Goal: Find specific page/section: Find specific page/section

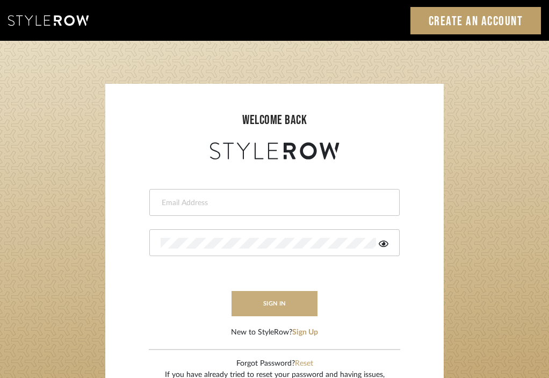
type input "divya.aok@gmail.com"
click at [254, 301] on button "sign in" at bounding box center [274, 303] width 86 height 25
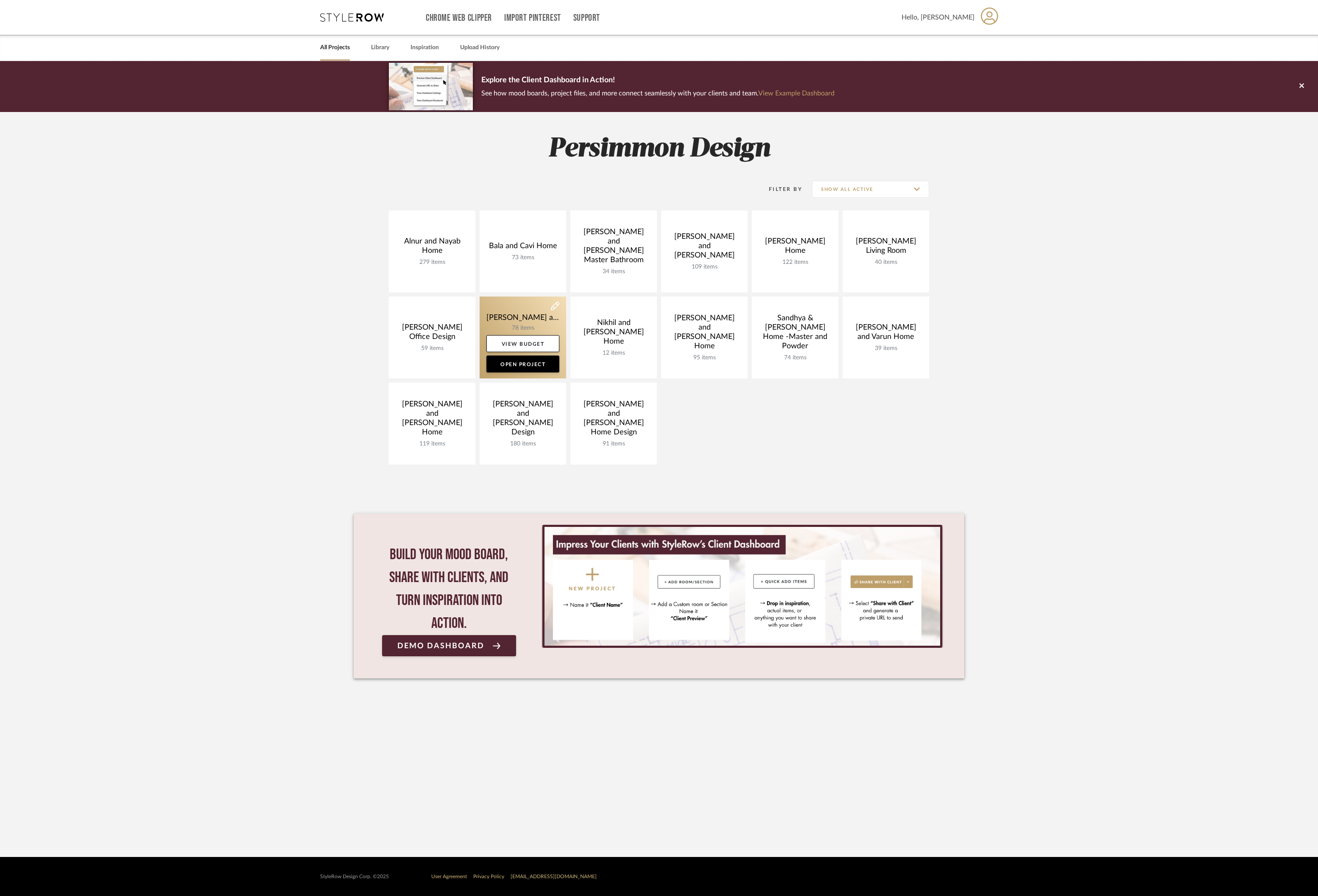
click at [515, 321] on link at bounding box center [523, 337] width 87 height 82
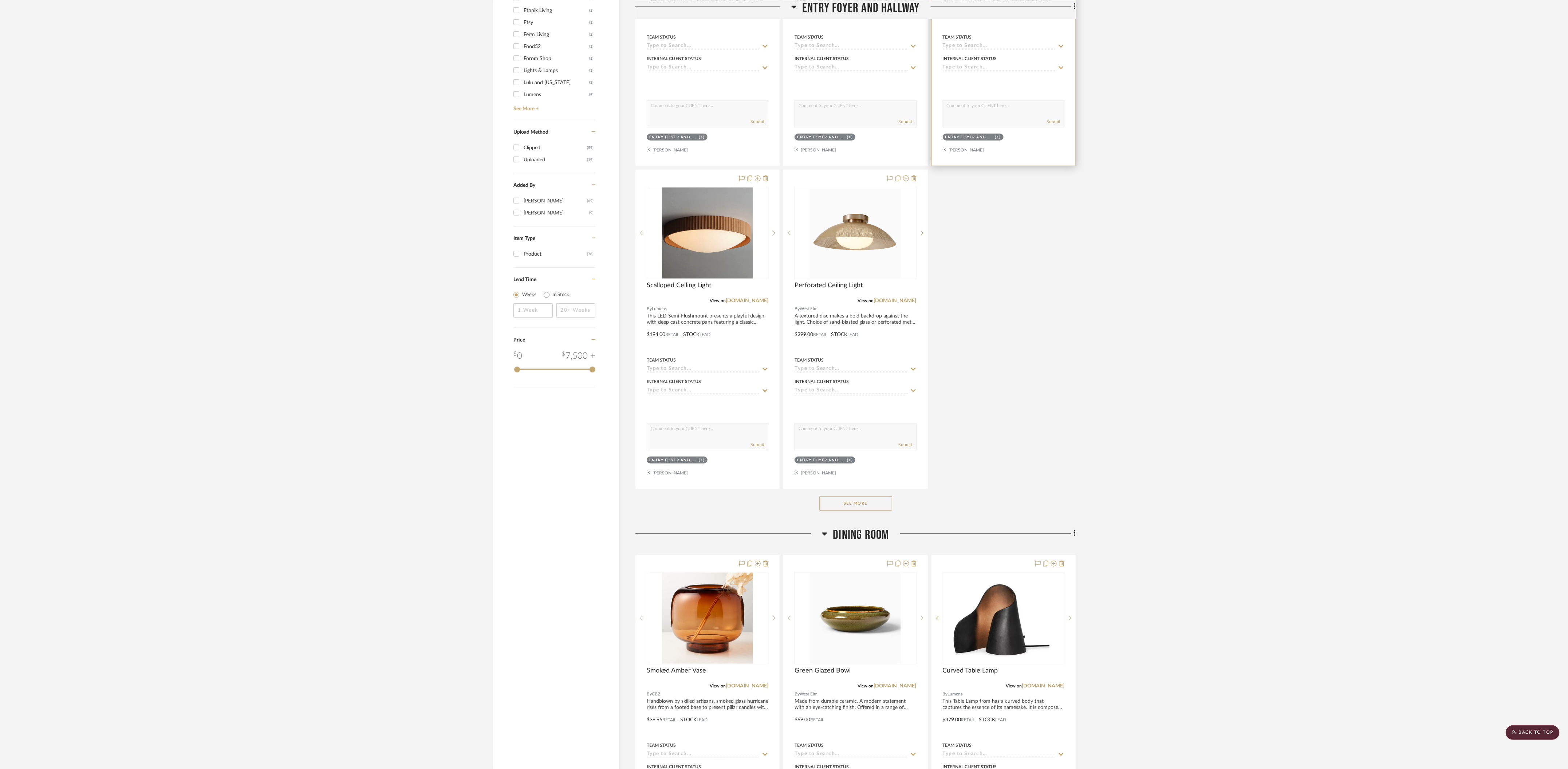
scroll to position [698, 0]
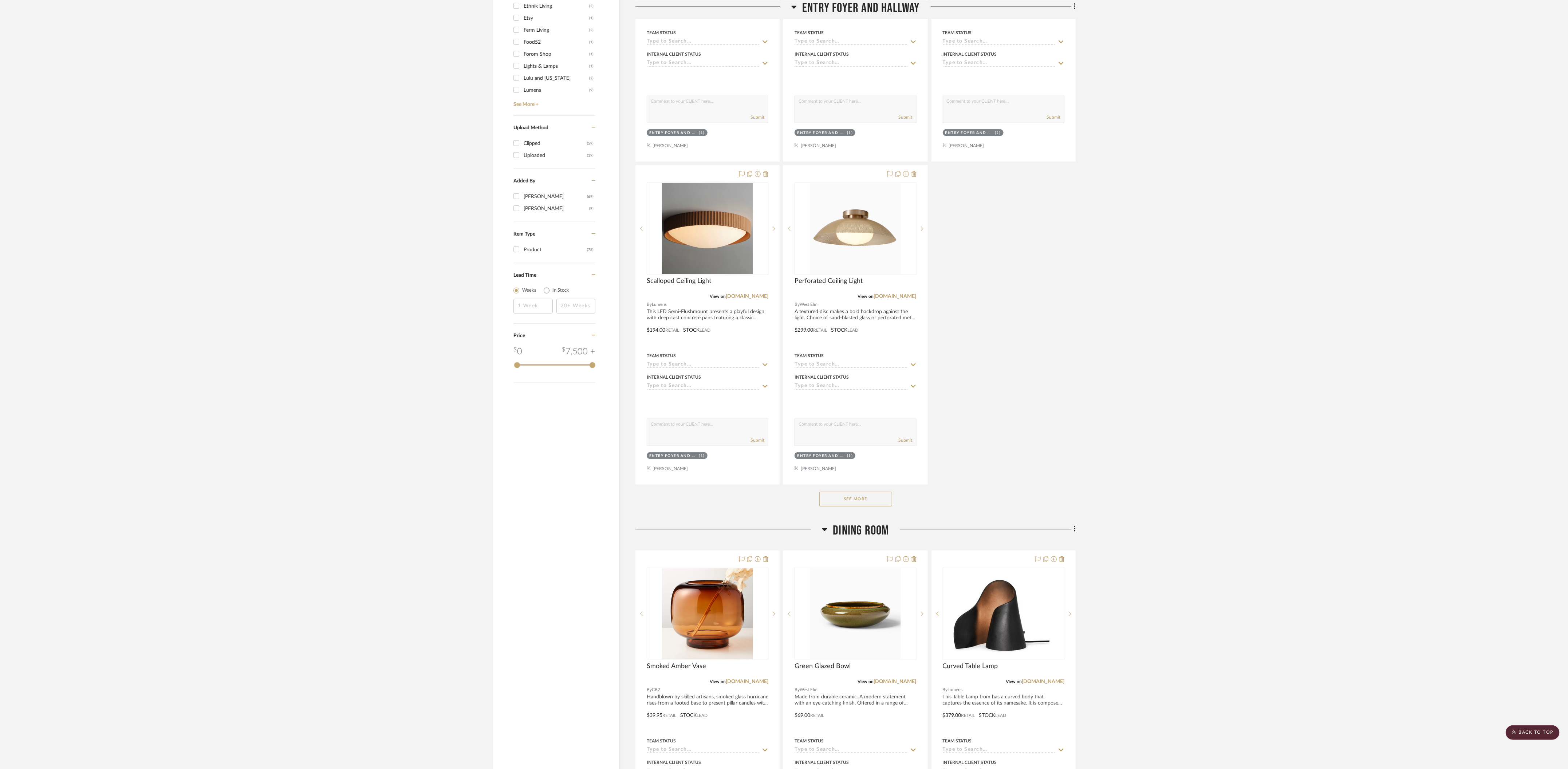
click at [852, 492] on button "See More" at bounding box center [856, 498] width 73 height 14
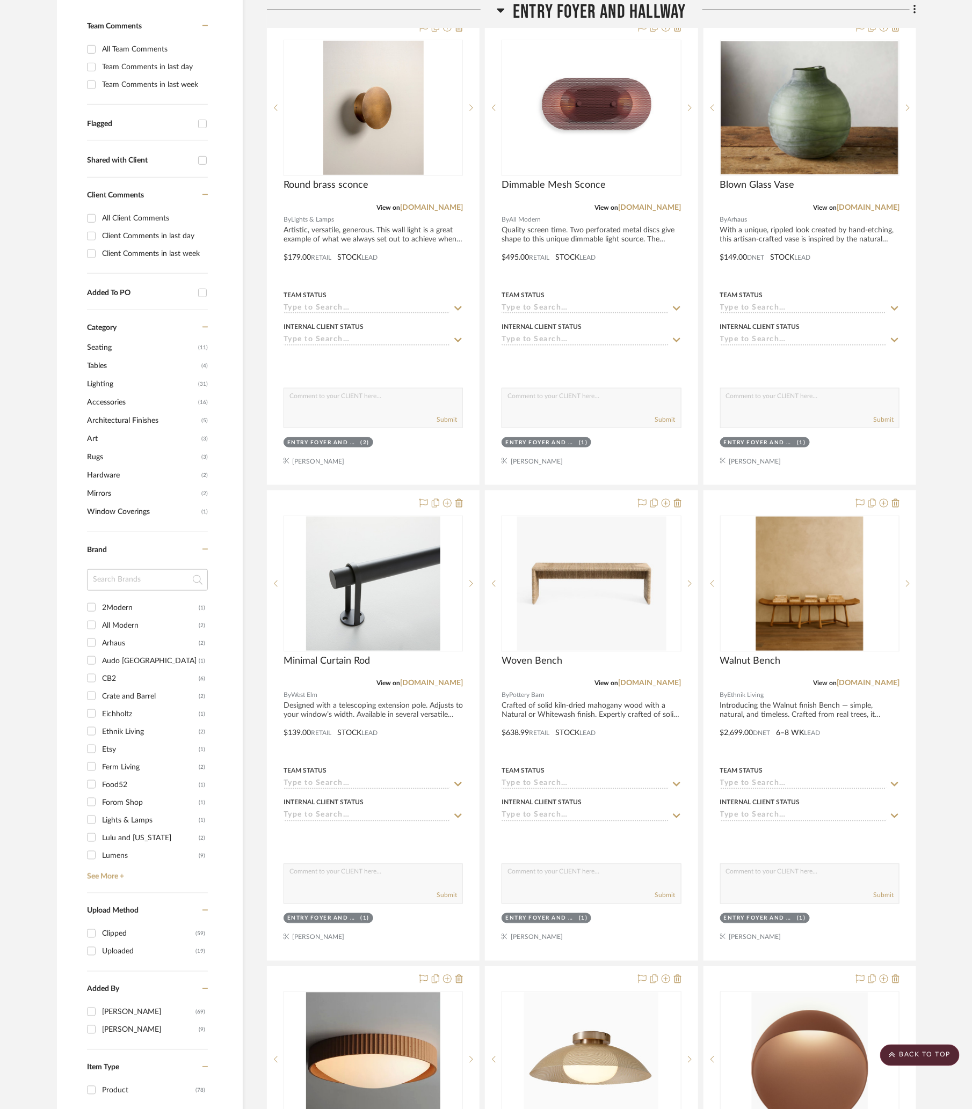
scroll to position [319, 0]
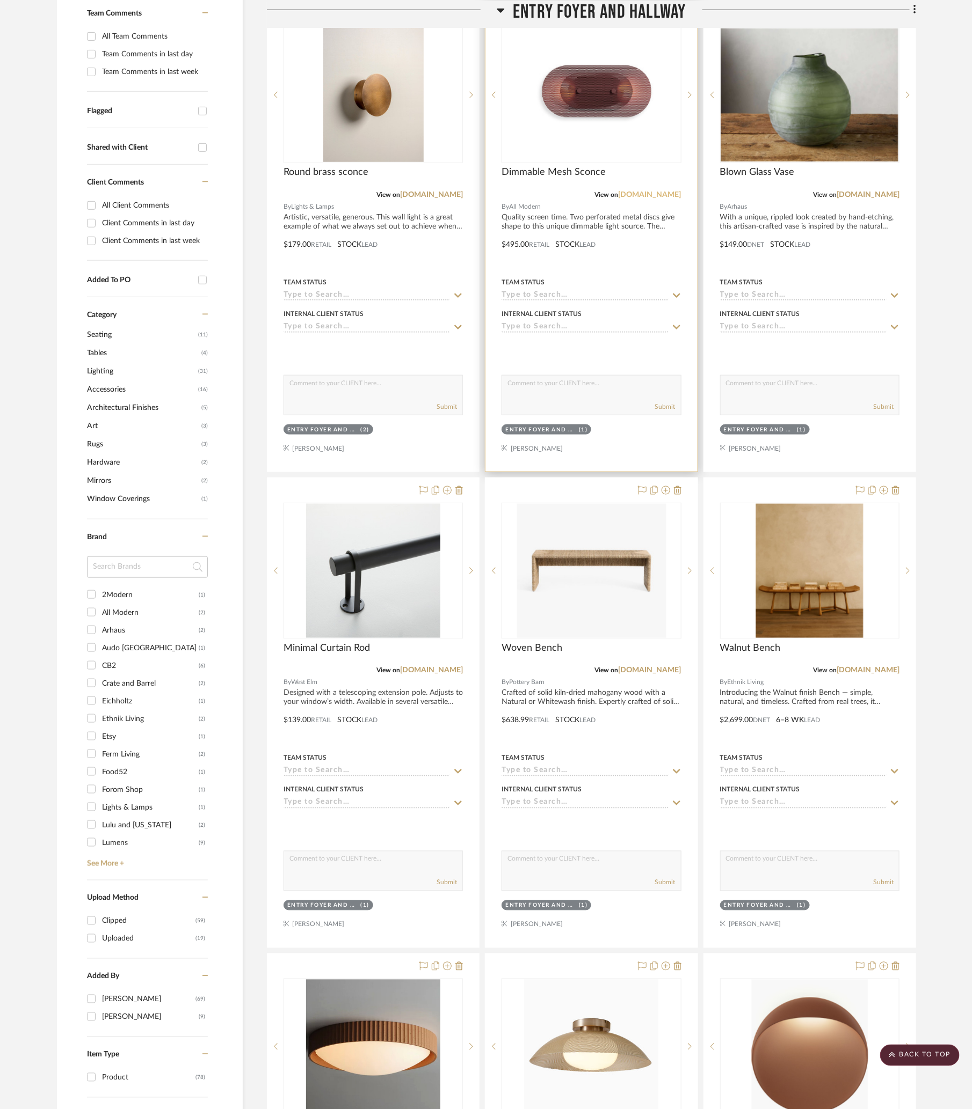
click at [651, 191] on link "[DOMAIN_NAME]" at bounding box center [649, 195] width 63 height 8
